Goal: Task Accomplishment & Management: Use online tool/utility

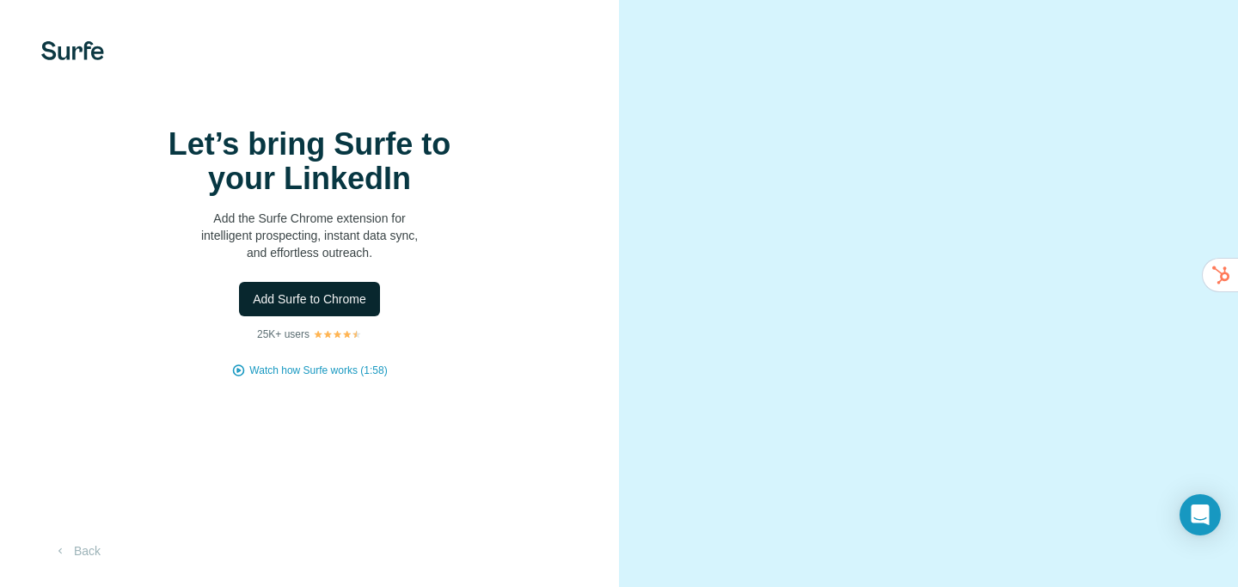
click at [335, 308] on span "Add Surfe to Chrome" at bounding box center [309, 299] width 113 height 17
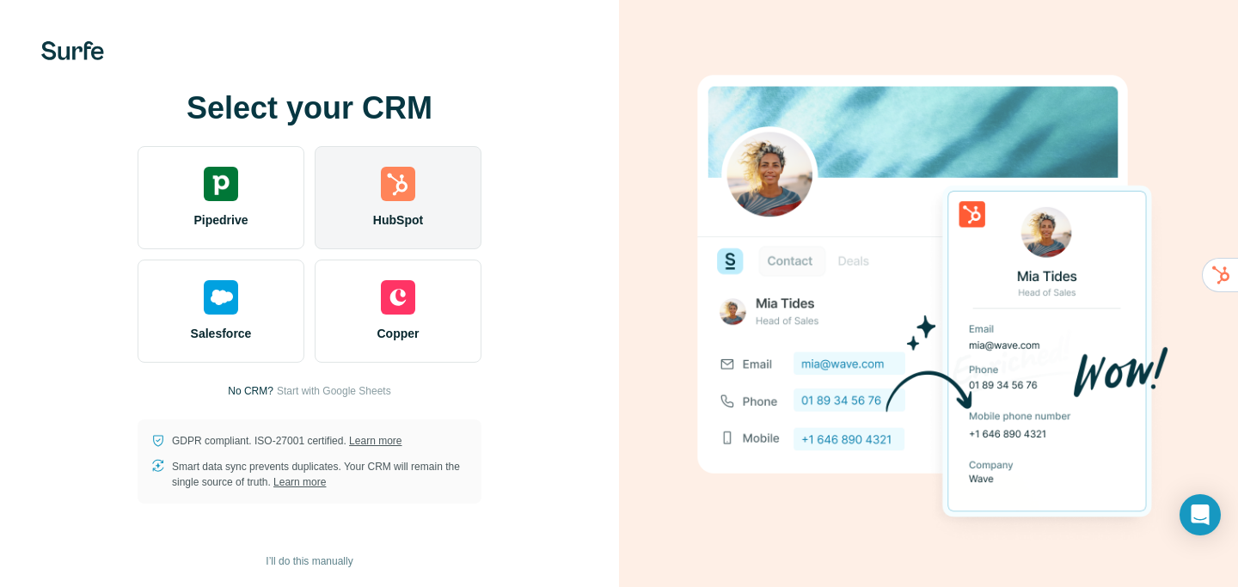
click at [402, 189] on img at bounding box center [398, 184] width 34 height 34
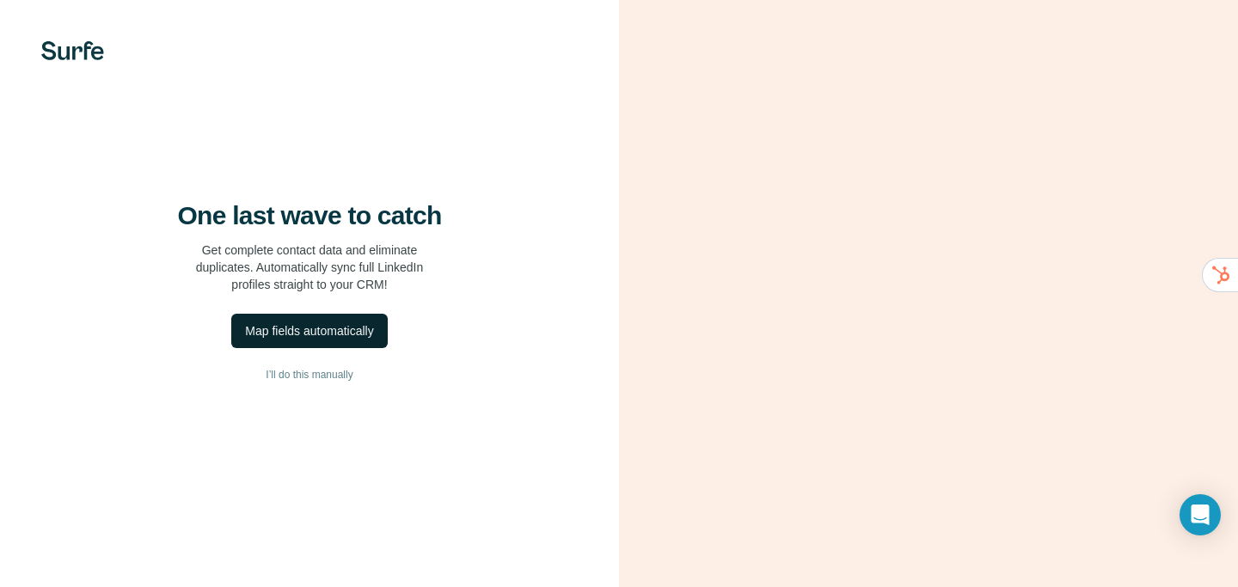
click at [352, 340] on div "Map fields automatically" at bounding box center [309, 330] width 128 height 17
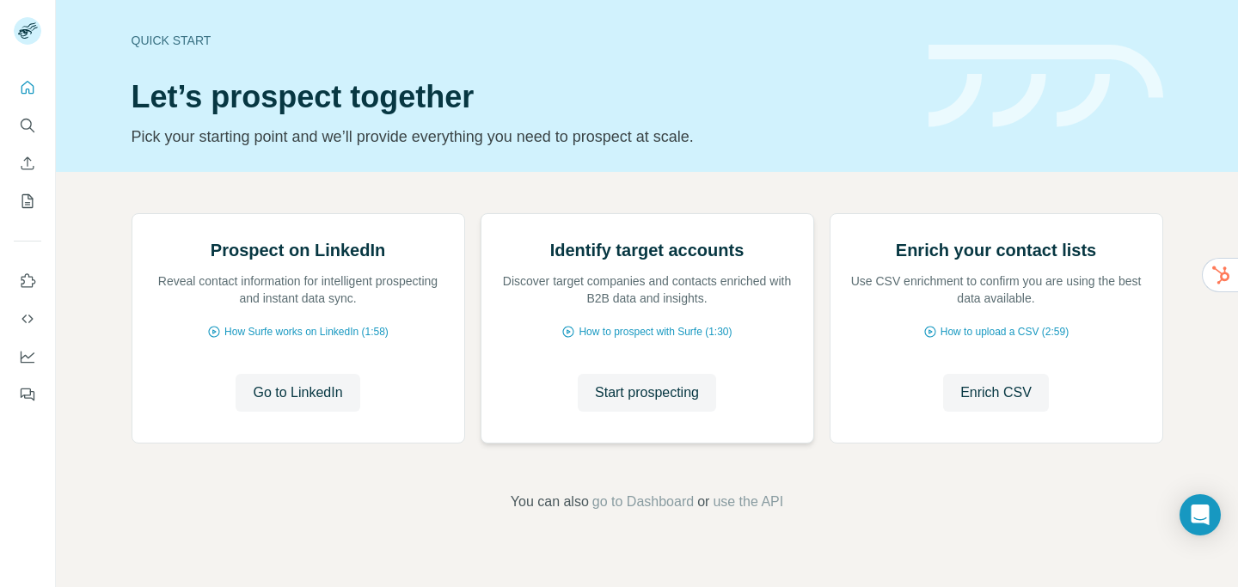
scroll to position [152, 0]
click at [639, 403] on span "Start prospecting" at bounding box center [647, 393] width 104 height 21
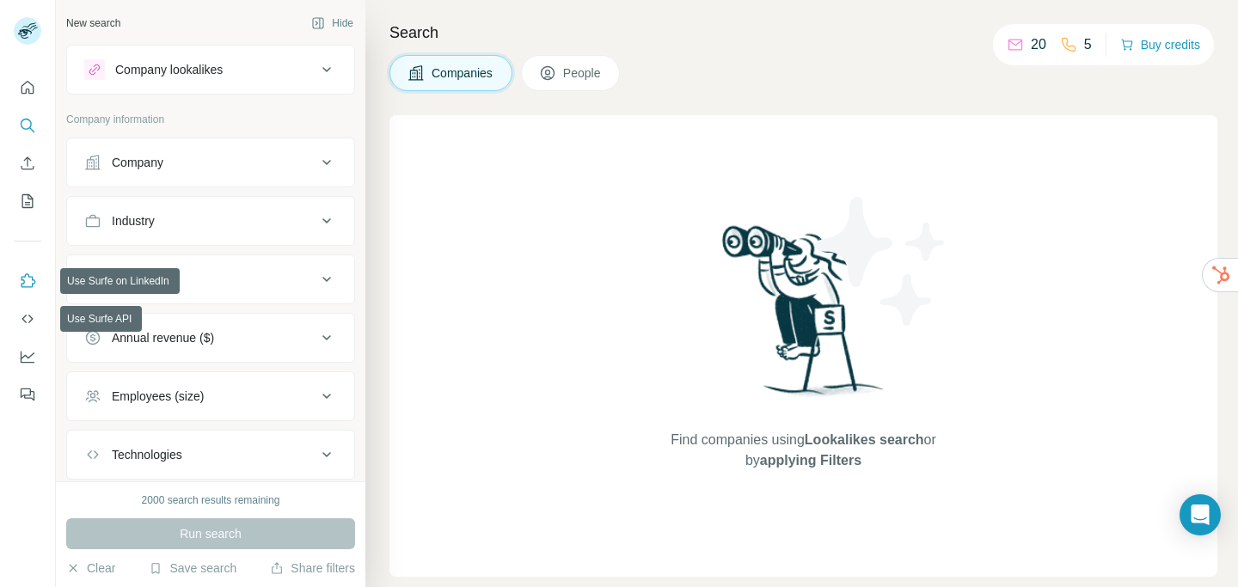
click at [29, 282] on icon "Use Surfe on LinkedIn" at bounding box center [27, 281] width 17 height 17
click at [277, 158] on div "Company" at bounding box center [200, 162] width 232 height 17
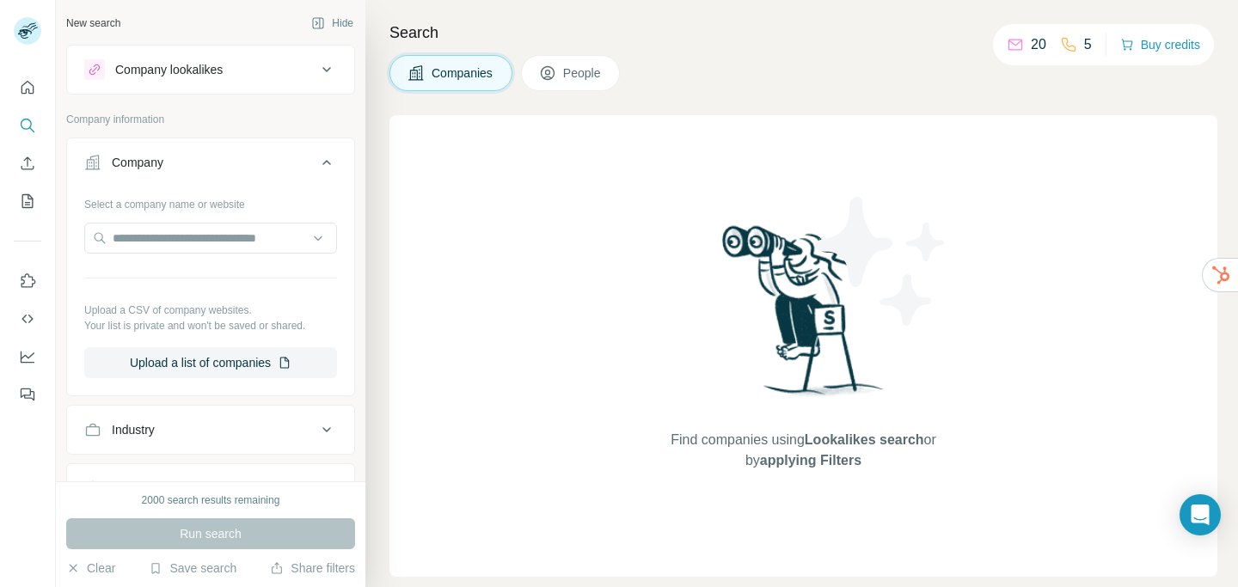
click at [299, 171] on button "Company" at bounding box center [210, 166] width 287 height 48
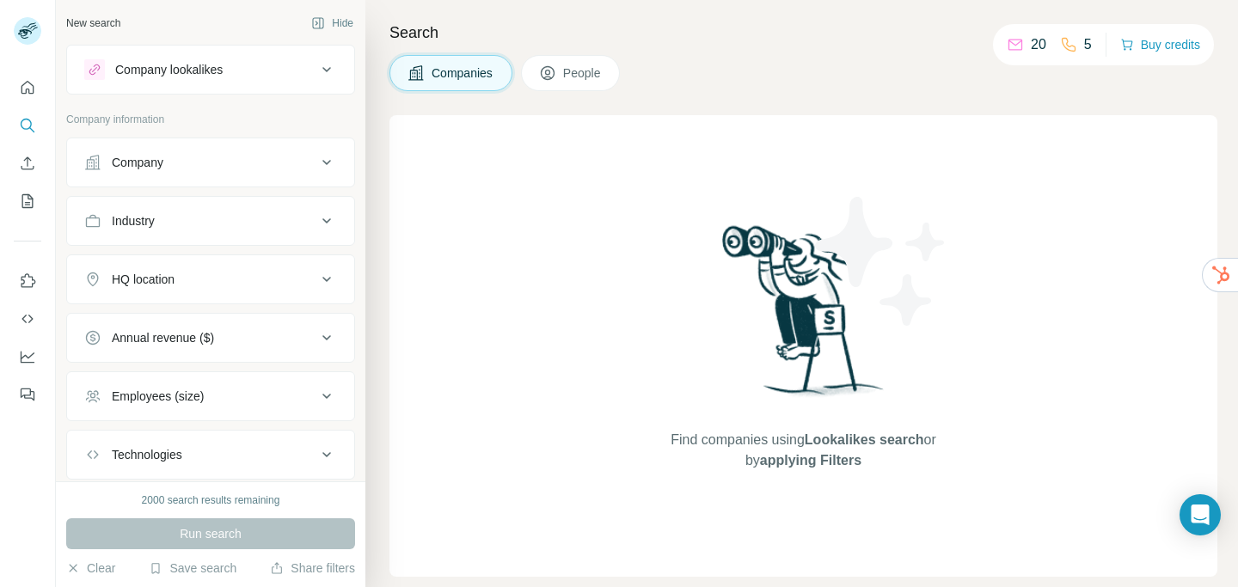
click at [307, 221] on div "Industry" at bounding box center [200, 220] width 232 height 17
click at [263, 266] on input at bounding box center [201, 263] width 212 height 19
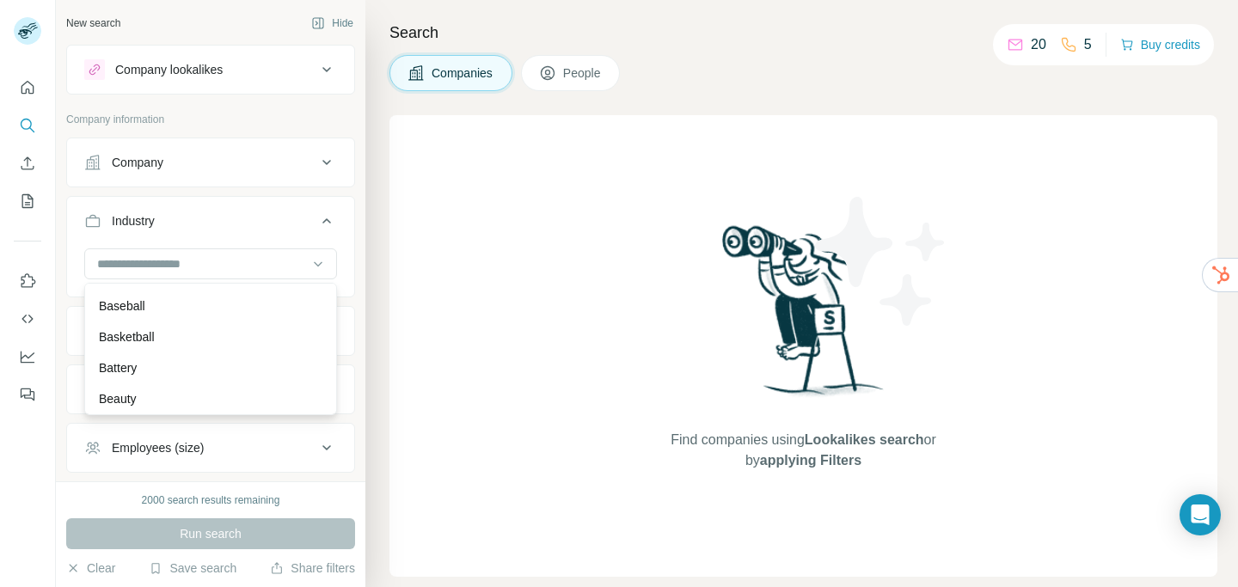
scroll to position [1214, 0]
click at [364, 373] on div "New search Hide Company lookalikes Company information Company Industry HQ loca…" at bounding box center [210, 240] width 309 height 481
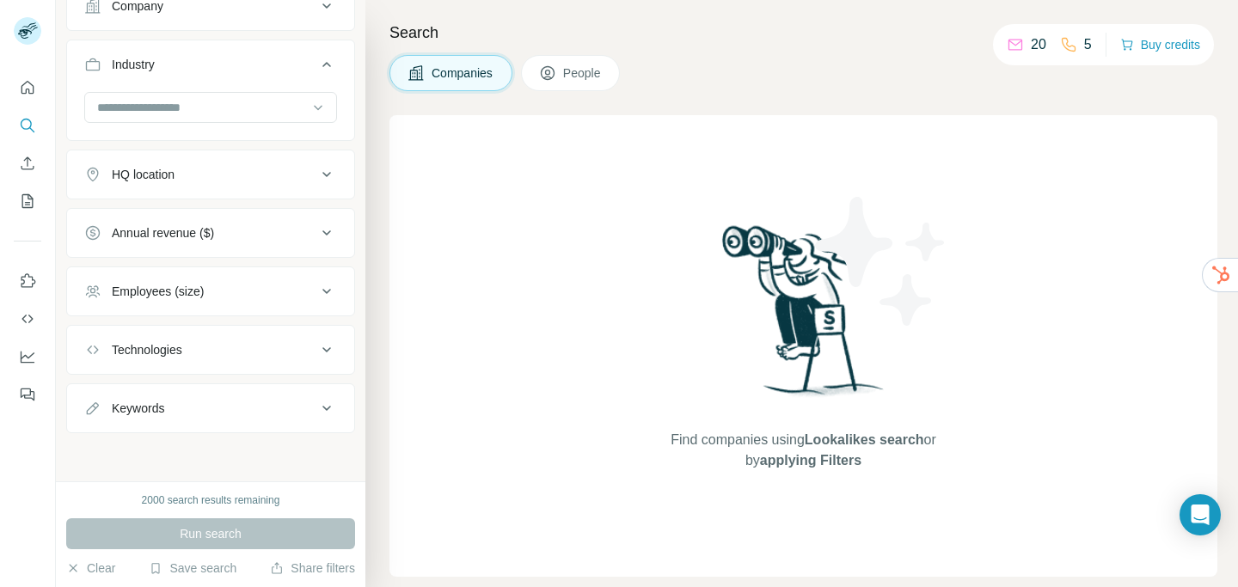
scroll to position [0, 0]
